Goal: Information Seeking & Learning: Learn about a topic

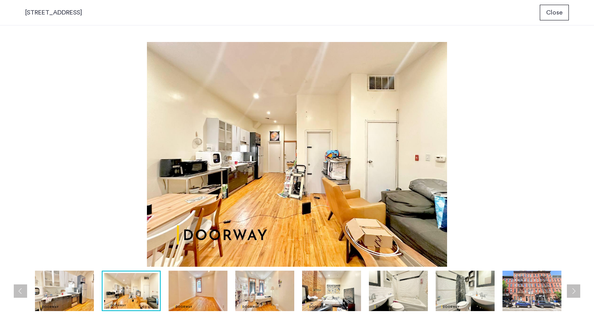
click at [302, 298] on img at bounding box center [331, 291] width 59 height 40
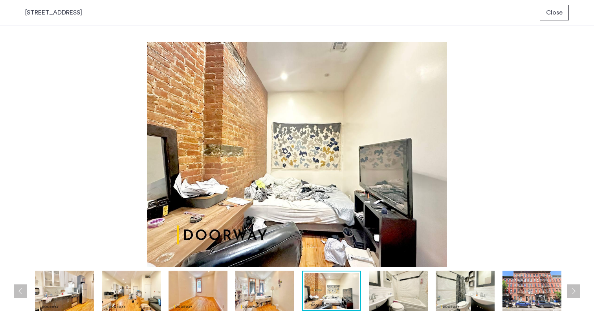
click at [316, 295] on img at bounding box center [331, 291] width 54 height 36
click at [514, 290] on img at bounding box center [531, 291] width 59 height 40
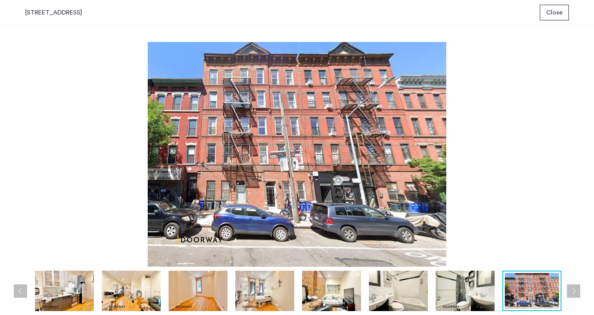
click at [574, 295] on button "Next apartment" at bounding box center [573, 291] width 13 height 13
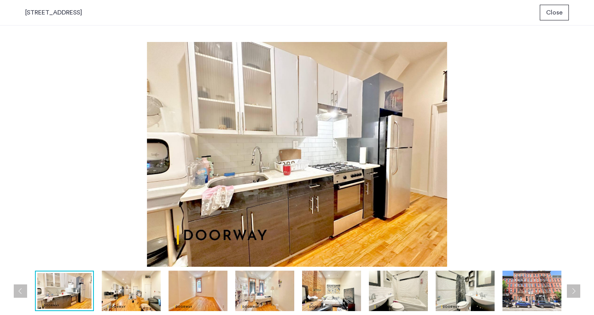
click at [574, 295] on button "Next apartment" at bounding box center [573, 291] width 13 height 13
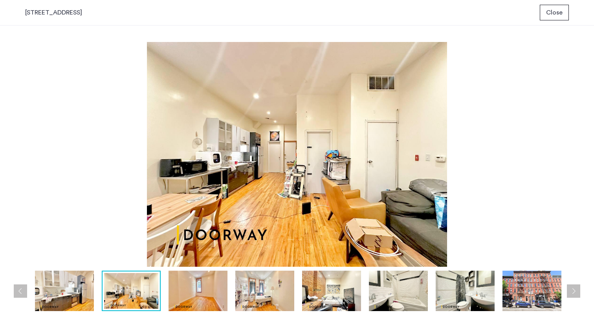
click at [574, 295] on button "Next apartment" at bounding box center [573, 291] width 13 height 13
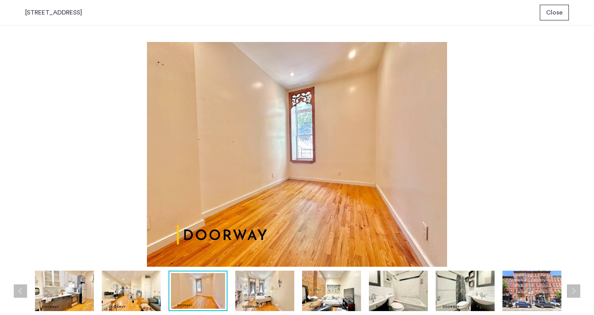
click at [574, 295] on button "Next apartment" at bounding box center [573, 291] width 13 height 13
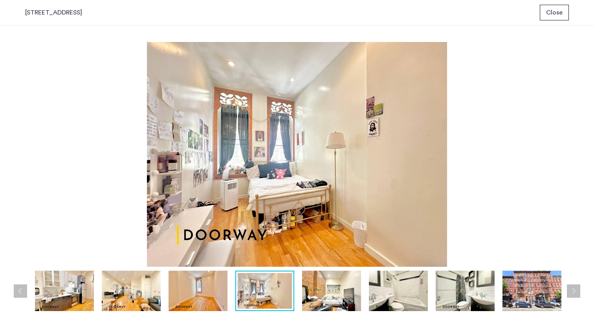
click at [574, 295] on button "Next apartment" at bounding box center [573, 291] width 13 height 13
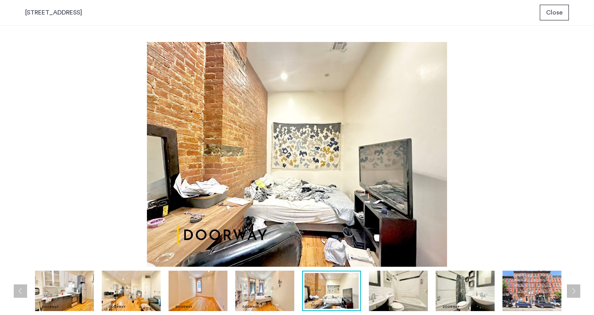
click at [282, 280] on img at bounding box center [264, 291] width 59 height 40
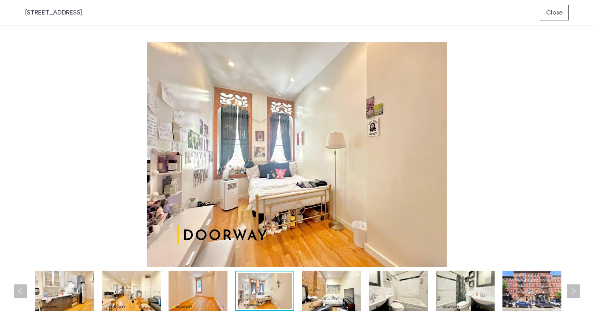
click at [331, 301] on img at bounding box center [331, 291] width 59 height 40
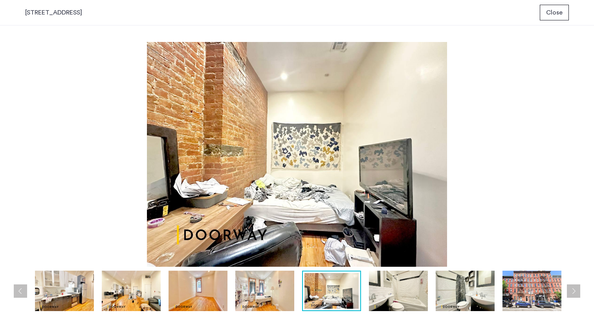
click at [261, 292] on img at bounding box center [264, 291] width 59 height 40
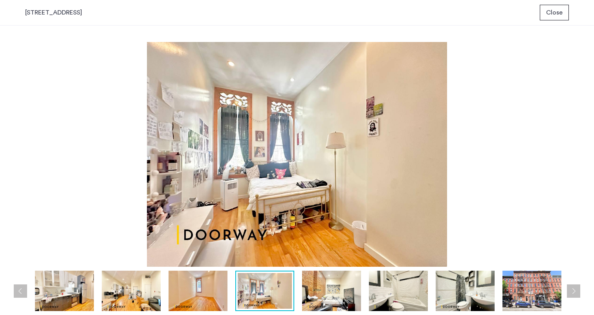
click at [333, 306] on img at bounding box center [331, 291] width 59 height 40
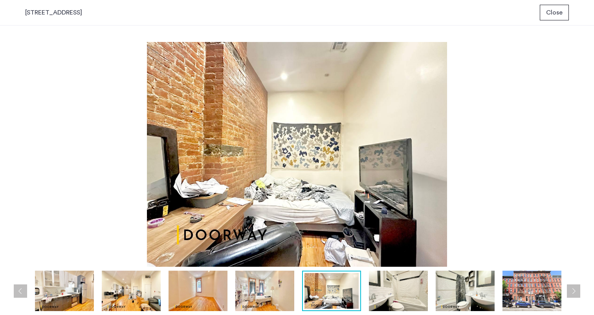
click at [281, 286] on img at bounding box center [264, 291] width 59 height 40
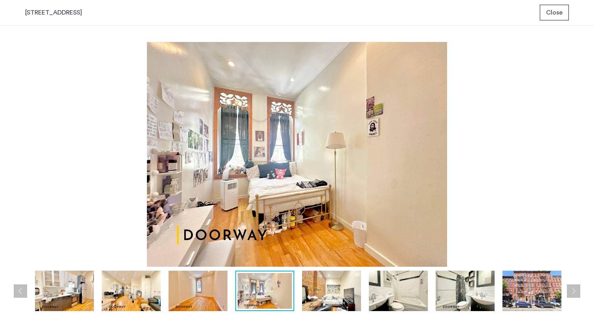
click at [316, 294] on img at bounding box center [331, 291] width 59 height 40
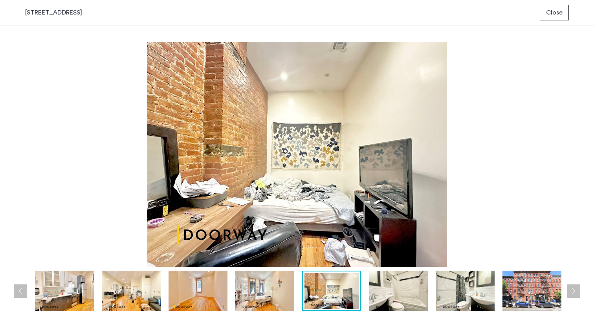
click at [260, 304] on img at bounding box center [264, 291] width 59 height 40
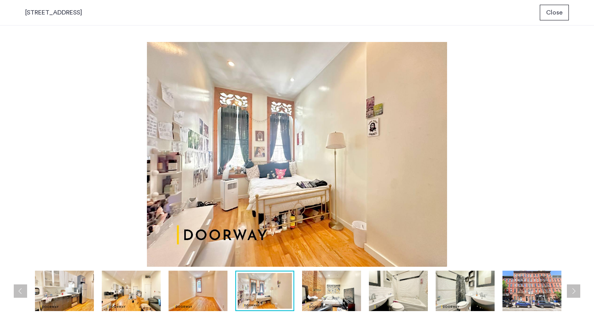
click at [203, 280] on img at bounding box center [197, 291] width 59 height 40
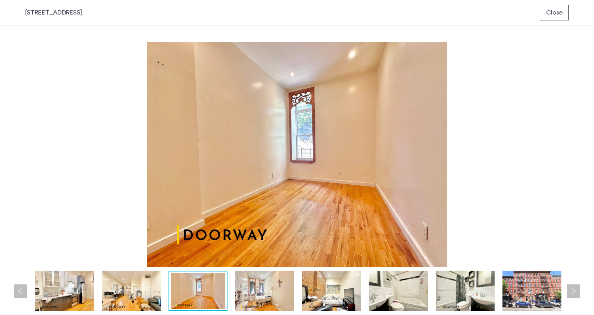
click at [285, 289] on img at bounding box center [264, 291] width 59 height 40
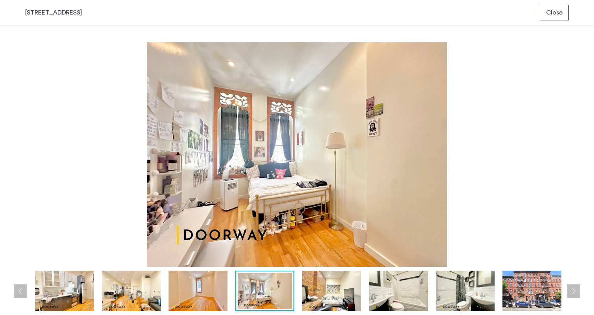
click at [351, 299] on img at bounding box center [331, 291] width 59 height 40
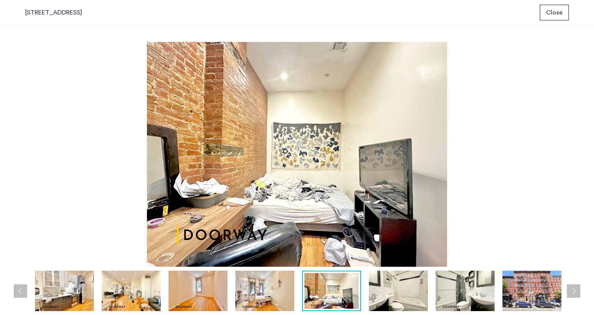
click at [281, 291] on img at bounding box center [264, 291] width 59 height 40
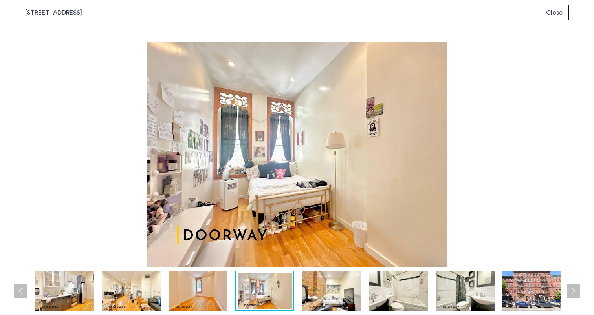
click at [213, 301] on img at bounding box center [197, 291] width 59 height 40
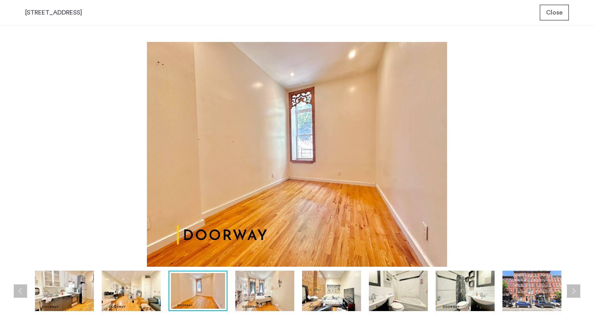
click at [325, 304] on img at bounding box center [331, 291] width 59 height 40
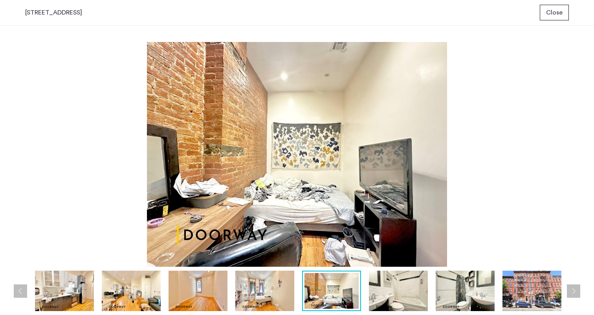
click at [271, 289] on img at bounding box center [264, 291] width 59 height 40
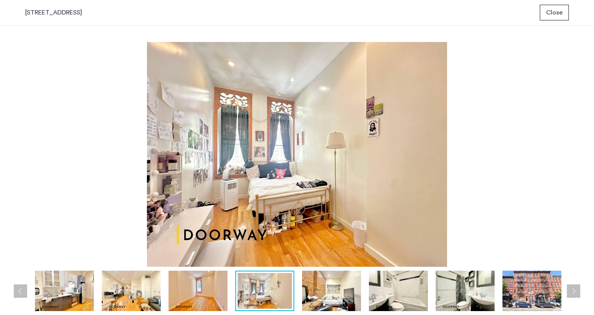
click at [329, 300] on img at bounding box center [331, 291] width 59 height 40
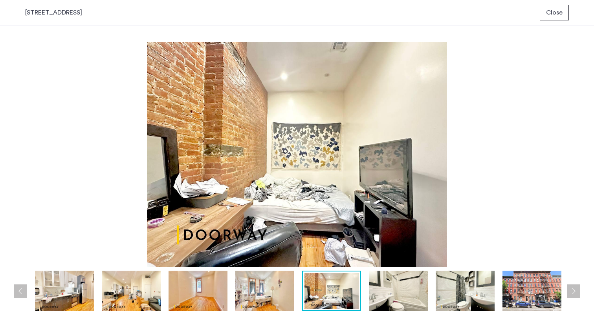
click at [275, 304] on img at bounding box center [264, 291] width 59 height 40
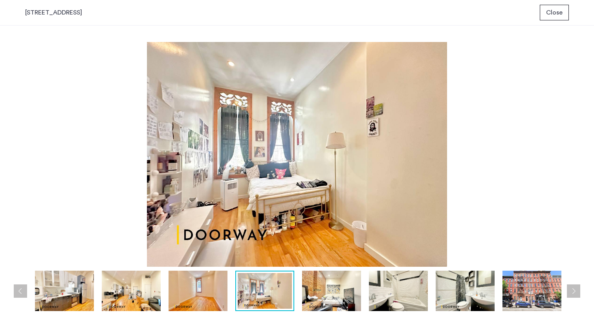
click at [147, 294] on img at bounding box center [131, 291] width 59 height 40
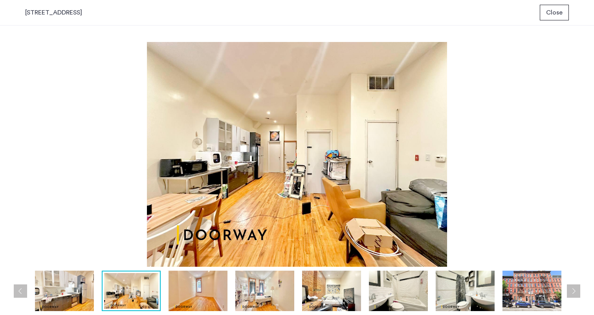
click at [206, 282] on img at bounding box center [197, 291] width 59 height 40
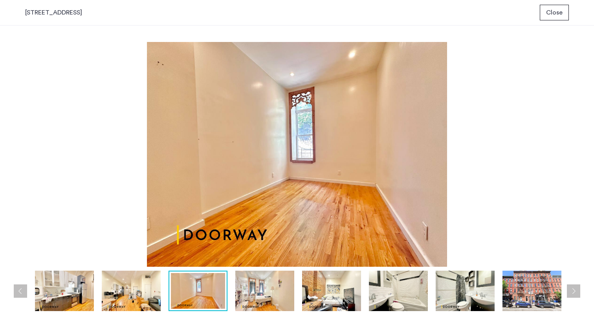
click at [147, 296] on img at bounding box center [131, 291] width 59 height 40
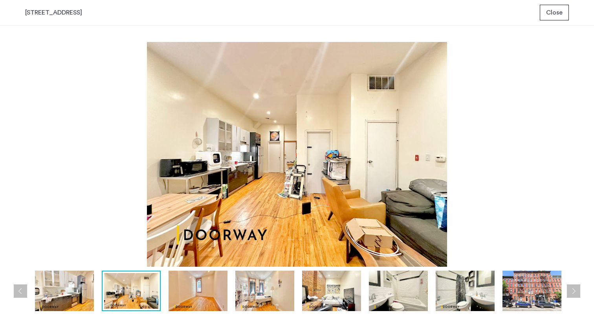
click at [258, 298] on img at bounding box center [264, 291] width 59 height 40
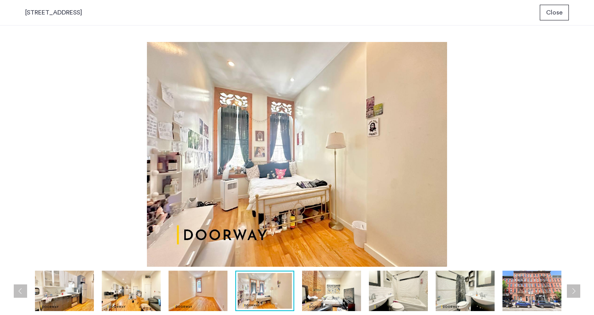
click at [555, 295] on img at bounding box center [531, 291] width 59 height 40
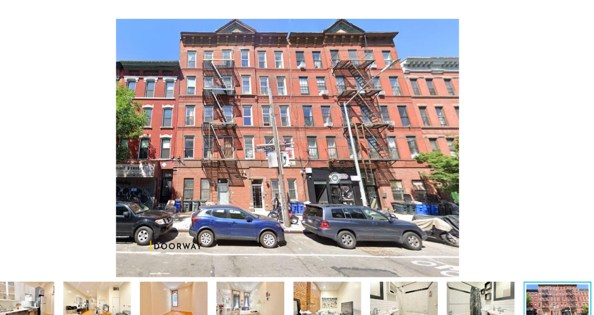
click at [511, 64] on img at bounding box center [297, 154] width 544 height 225
click at [53, 33] on div "prev next prev next" at bounding box center [297, 171] width 594 height 290
